Goal: Task Accomplishment & Management: Complete application form

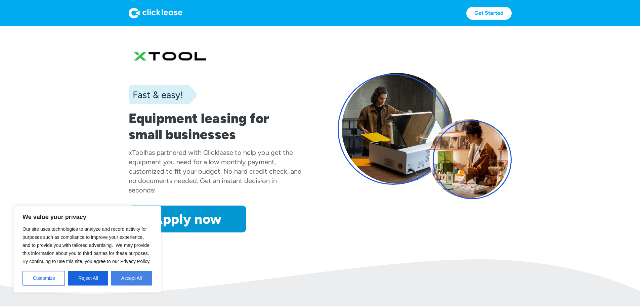
click at [135, 275] on button "Accept All" at bounding box center [131, 278] width 41 height 15
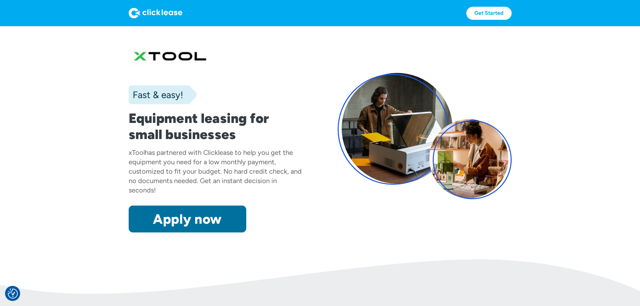
click at [161, 232] on link "Apply now" at bounding box center [188, 219] width 118 height 27
